Goal: Transaction & Acquisition: Purchase product/service

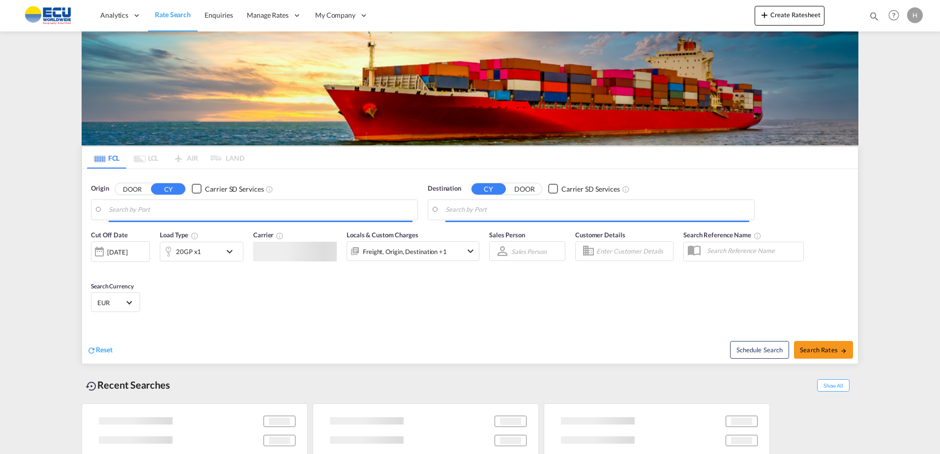
type input "Fos-[GEOGRAPHIC_DATA], [GEOGRAPHIC_DATA]"
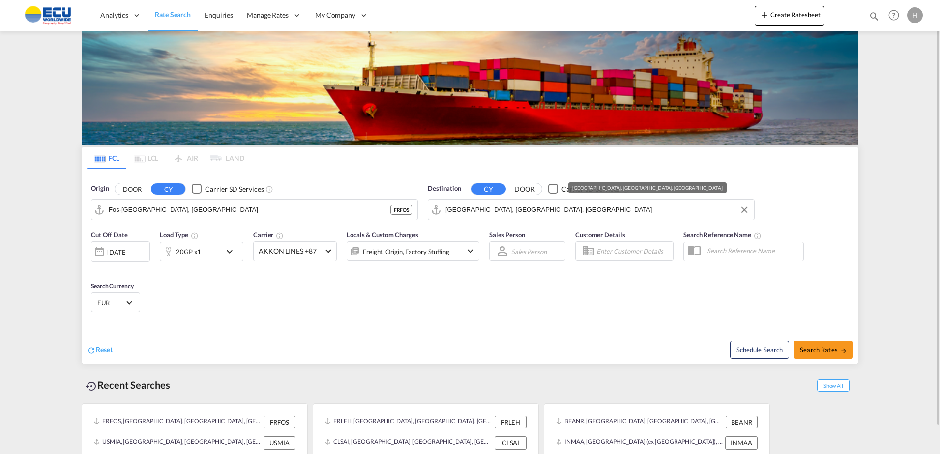
click at [521, 213] on input "[GEOGRAPHIC_DATA], [GEOGRAPHIC_DATA], [GEOGRAPHIC_DATA]" at bounding box center [597, 209] width 304 height 15
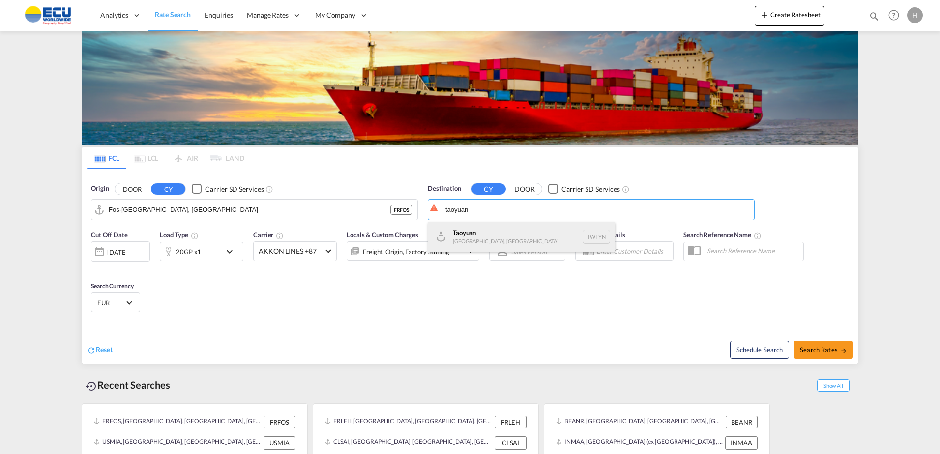
click at [480, 237] on div "Taoyuan [GEOGRAPHIC_DATA], [GEOGRAPHIC_DATA] TWTYN" at bounding box center [521, 236] width 187 height 29
type input "Taoyuan, TWTYN"
click at [270, 281] on div "Cut Off Date [DATE] [DATE] Load Type 20GP x1 Carrier AKKON LINES +87 Online Rat…" at bounding box center [470, 273] width 776 height 96
click at [289, 248] on span "AKKON LINES +87" at bounding box center [291, 251] width 64 height 10
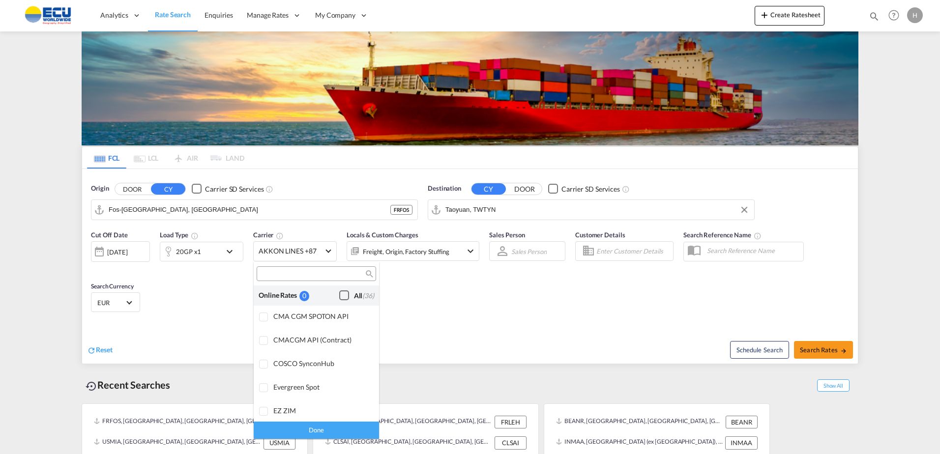
click at [354, 297] on div "All (36)" at bounding box center [364, 296] width 20 height 10
click at [344, 429] on div "Done" at bounding box center [316, 430] width 125 height 17
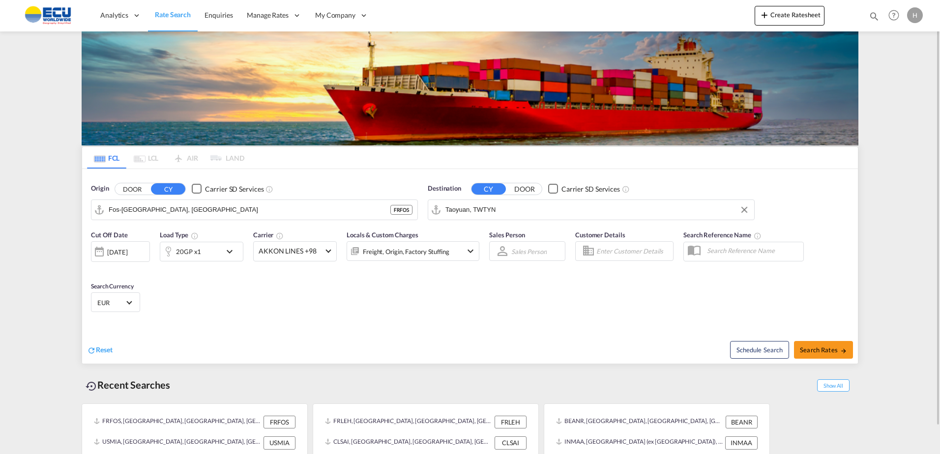
click at [435, 302] on div "Cut Off Date [DATE] [DATE] Load Type 20GP x1 Carrier AKKON LINES +98 Locals & C…" at bounding box center [470, 273] width 776 height 96
click at [385, 282] on div "Cut Off Date [DATE] [DATE] Load Type 20GP x1 Carrier AKKON LINES +98 Locals & C…" at bounding box center [470, 273] width 776 height 96
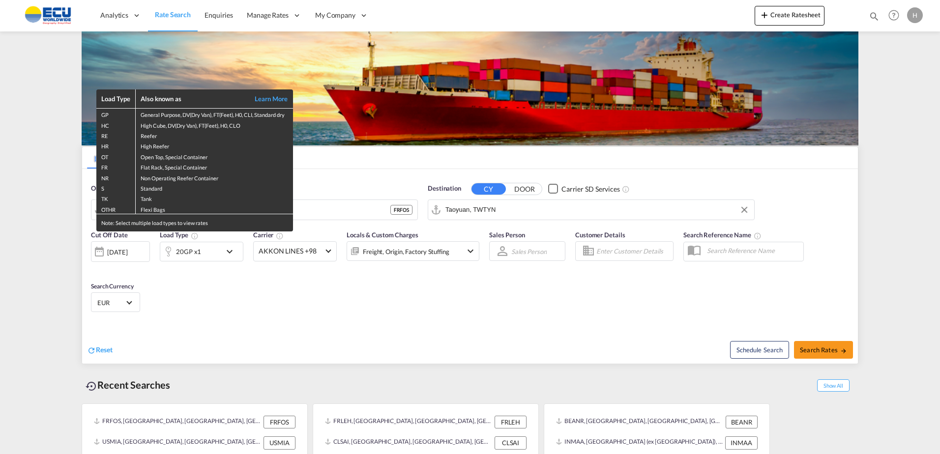
click at [395, 281] on div "Load Type Also known as Learn More GP General Purpose, DV(Dry Van), FT(Feet), H…" at bounding box center [470, 227] width 940 height 454
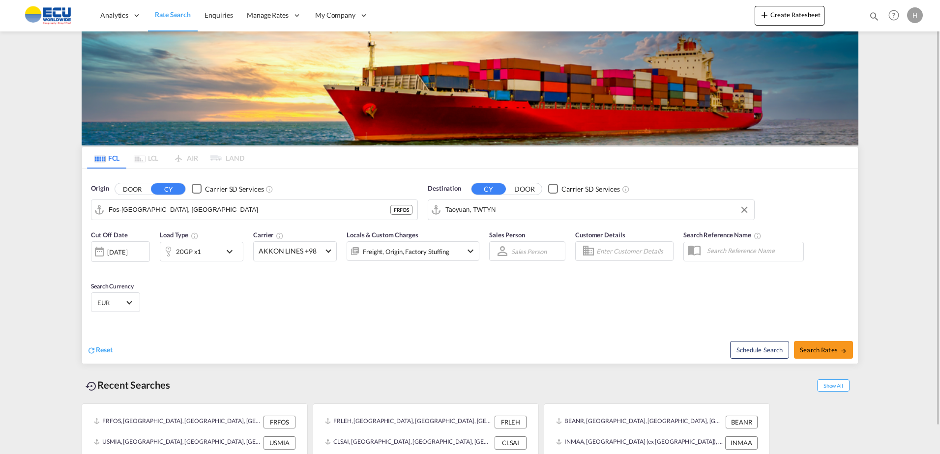
drag, startPoint x: 512, startPoint y: 296, endPoint x: 529, endPoint y: 292, distance: 17.6
click at [513, 295] on div "Cut Off Date [DATE] [DATE] Load Type 20GP x1 Carrier AKKON LINES +98 Locals & C…" at bounding box center [470, 273] width 776 height 96
click at [211, 254] on div "20GP x1" at bounding box center [190, 252] width 61 height 20
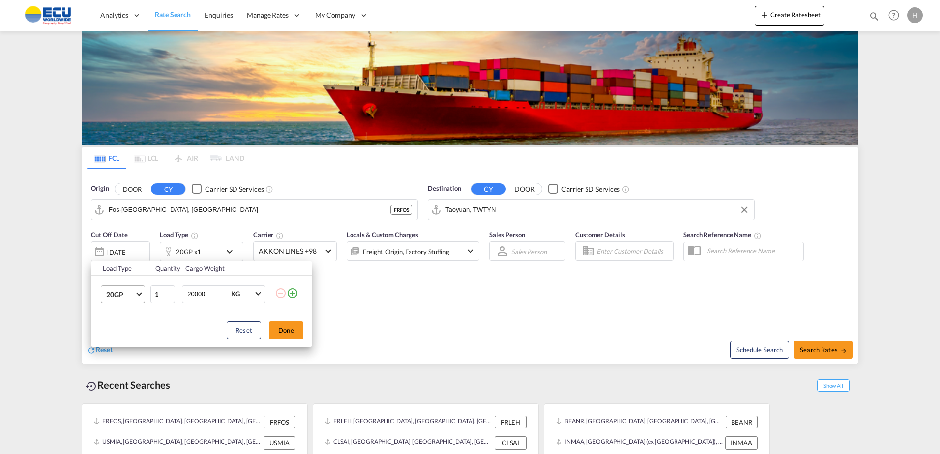
click at [120, 297] on span "20GP" at bounding box center [120, 295] width 29 height 10
click at [127, 345] on md-option "40HC" at bounding box center [131, 342] width 67 height 24
click at [283, 325] on button "Done" at bounding box center [286, 330] width 34 height 18
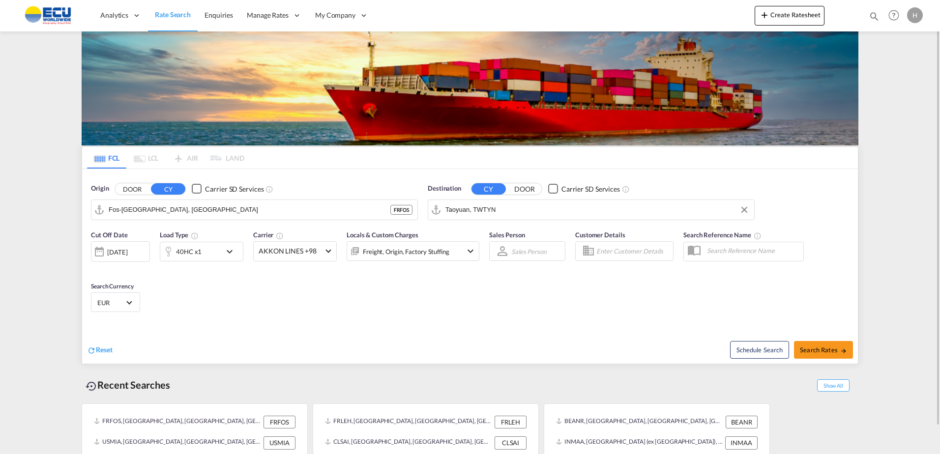
click at [476, 320] on div "Cut Off Date [DATE] [DATE] Load Type 40HC x1 Carrier AKKON LINES +98 Locals & C…" at bounding box center [470, 273] width 776 height 96
click at [829, 350] on span "Search Rates" at bounding box center [823, 350] width 47 height 8
type input "FRFOS to TWTYN / [DATE]"
